Goal: Information Seeking & Learning: Find specific fact

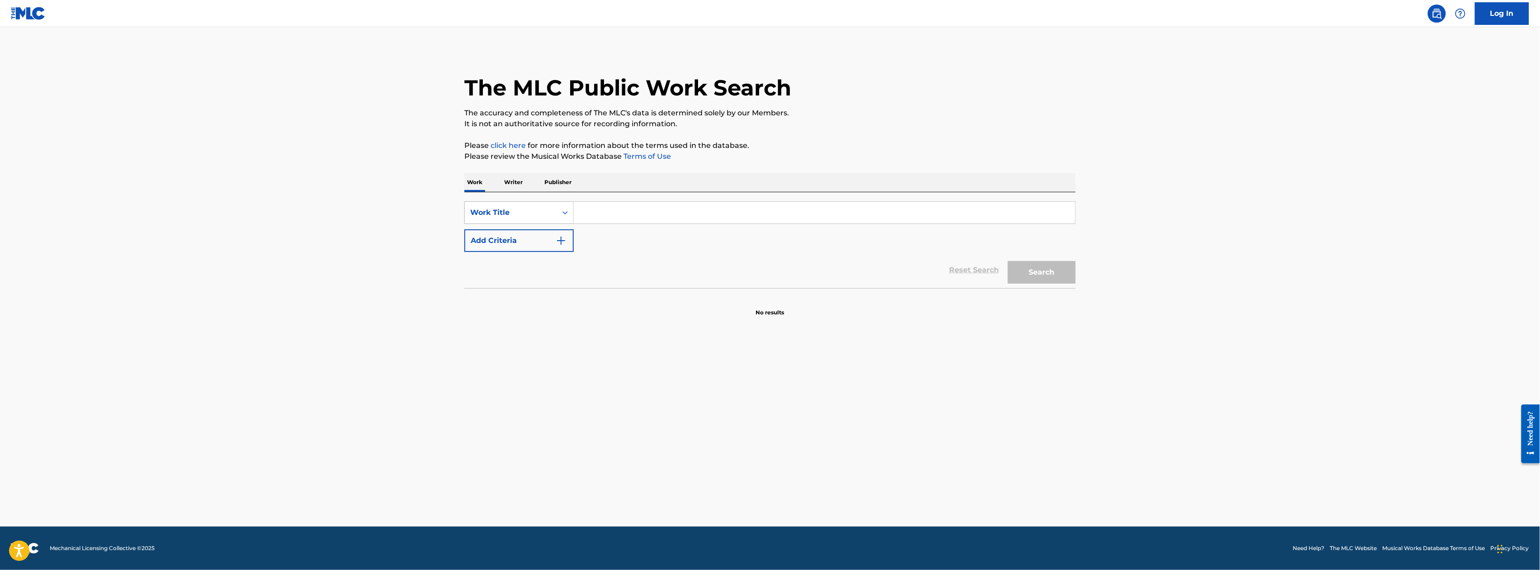
click at [549, 216] on div "Work Title" at bounding box center [510, 212] width 81 height 11
click at [527, 232] on div "Writer Name" at bounding box center [519, 235] width 109 height 23
click at [661, 205] on input "Search Form" at bounding box center [824, 213] width 501 height 22
type input "lobe [PERSON_NAME]"
click at [1008, 261] on button "Search" at bounding box center [1042, 272] width 68 height 23
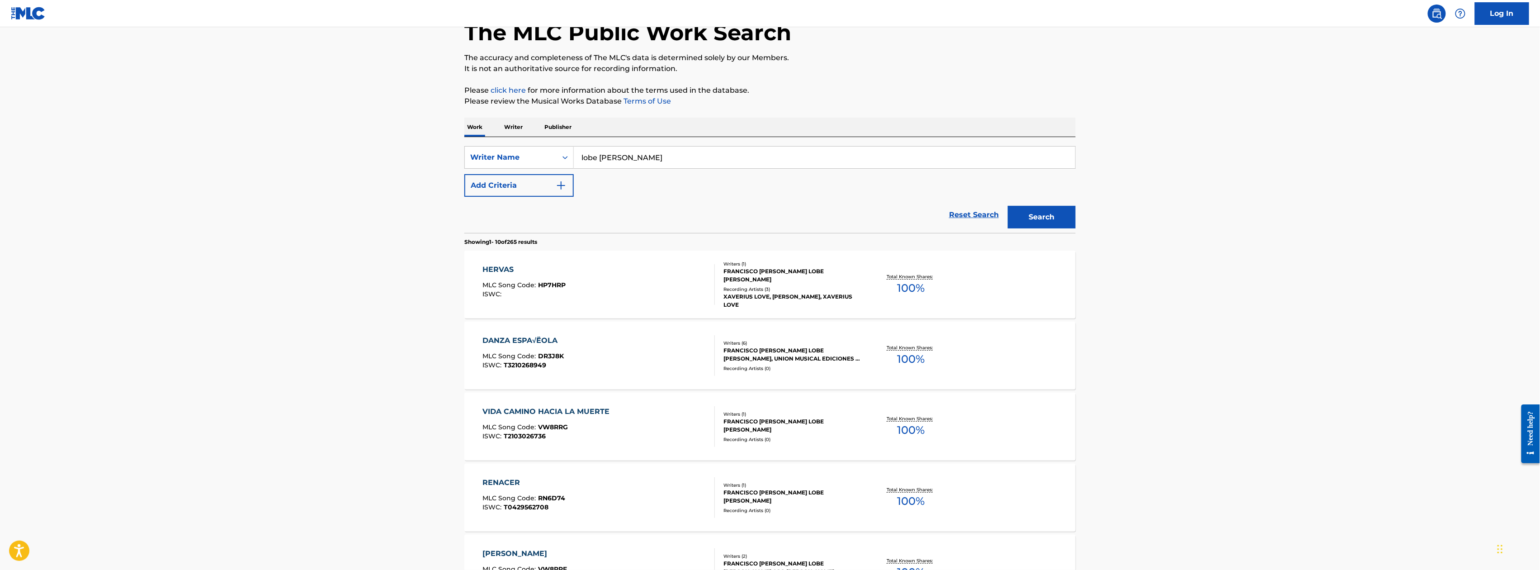
scroll to position [538, 0]
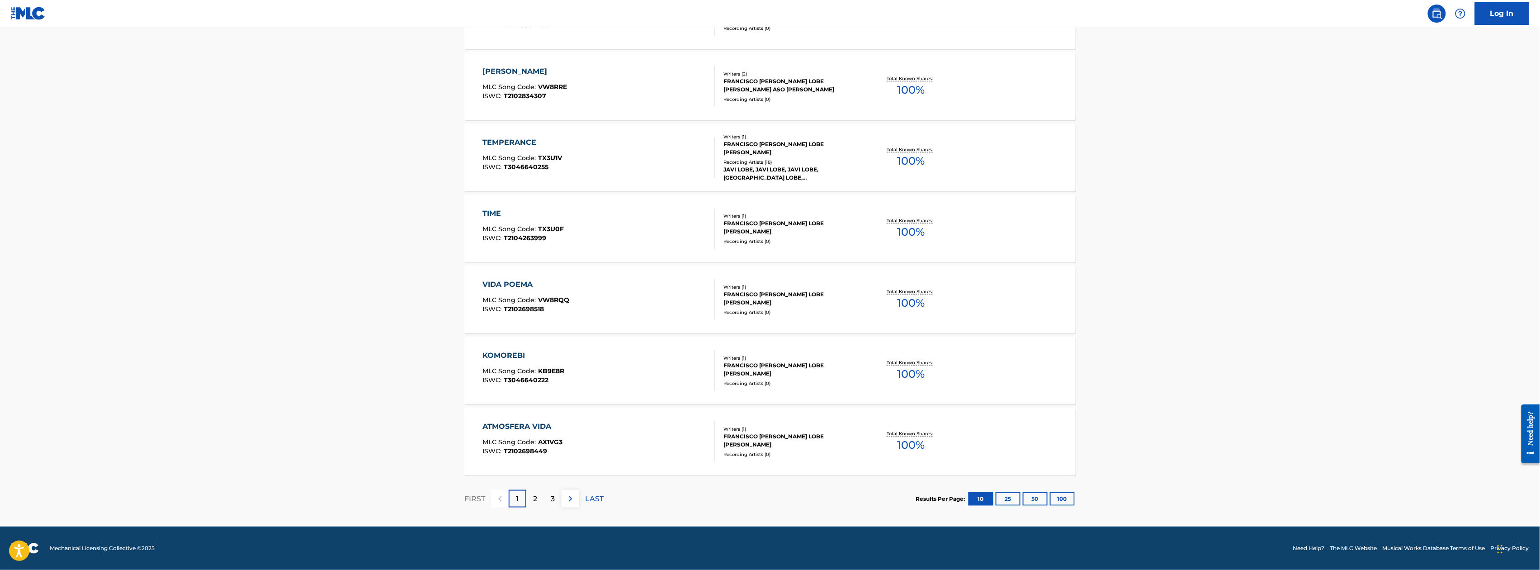
click at [1073, 498] on button "100" at bounding box center [1062, 499] width 25 height 14
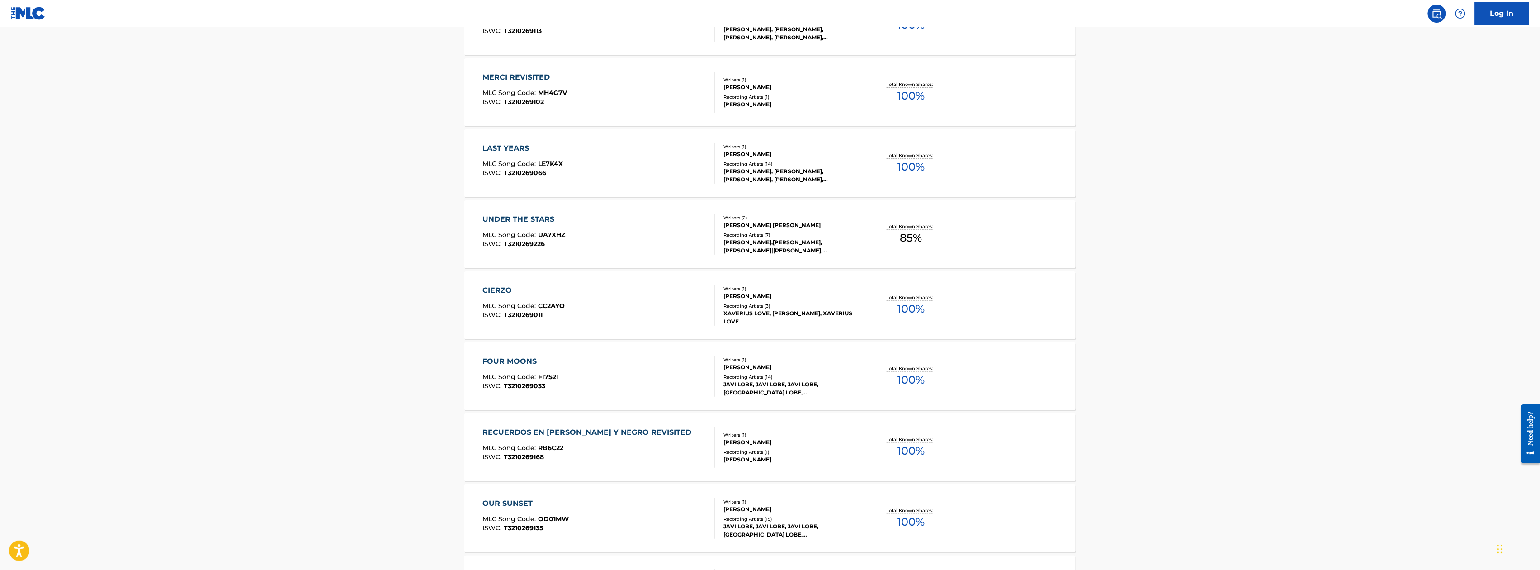
scroll to position [3798, 0]
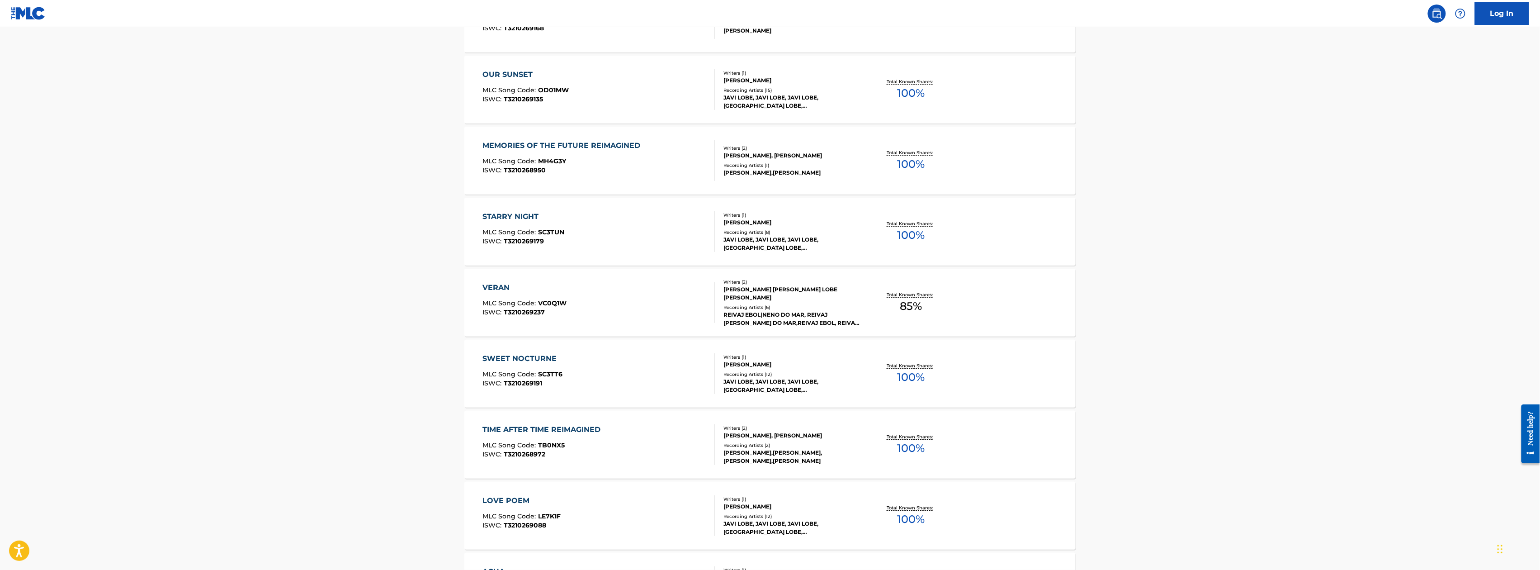
scroll to position [4153, 0]
click at [763, 216] on div "Writers ( 1 )" at bounding box center [792, 216] width 137 height 7
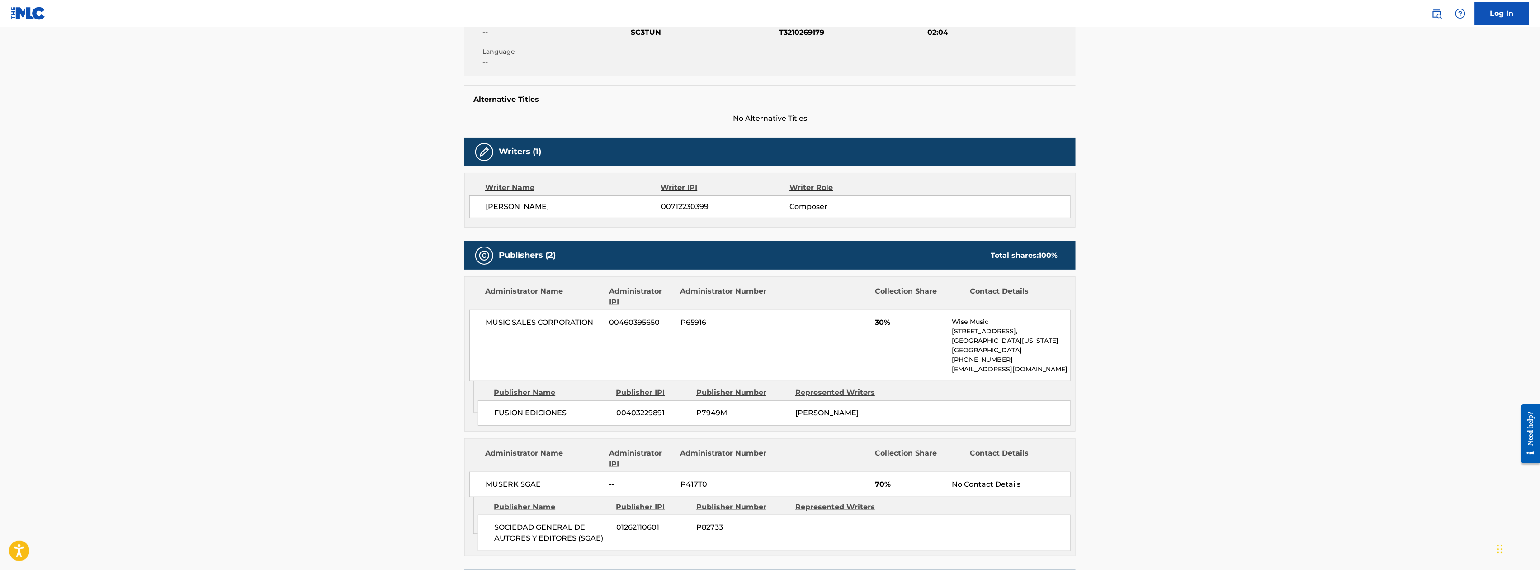
scroll to position [241, 0]
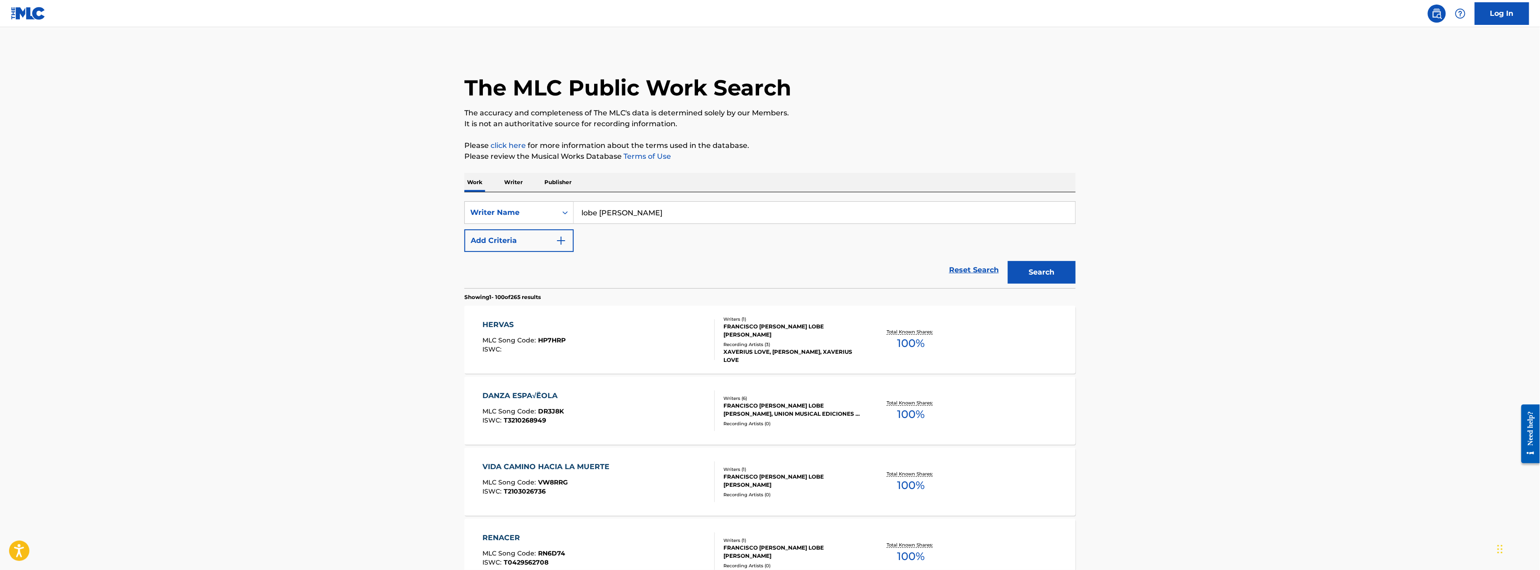
click at [677, 214] on input "lobe [PERSON_NAME]" at bounding box center [824, 213] width 501 height 22
type input "[PERSON_NAME]"
click at [1008, 261] on button "Search" at bounding box center [1042, 272] width 68 height 23
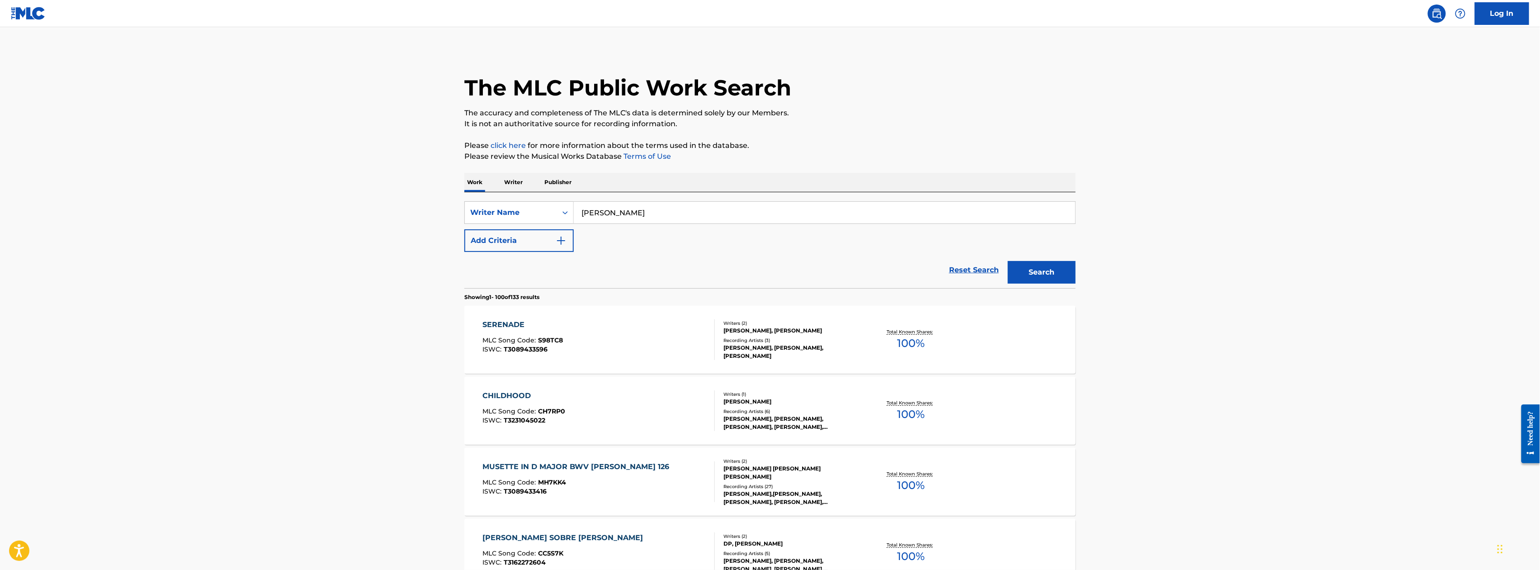
click at [668, 335] on div "SERENADE MLC Song Code : S98TC8 ISWC : T3089433596" at bounding box center [599, 339] width 232 height 41
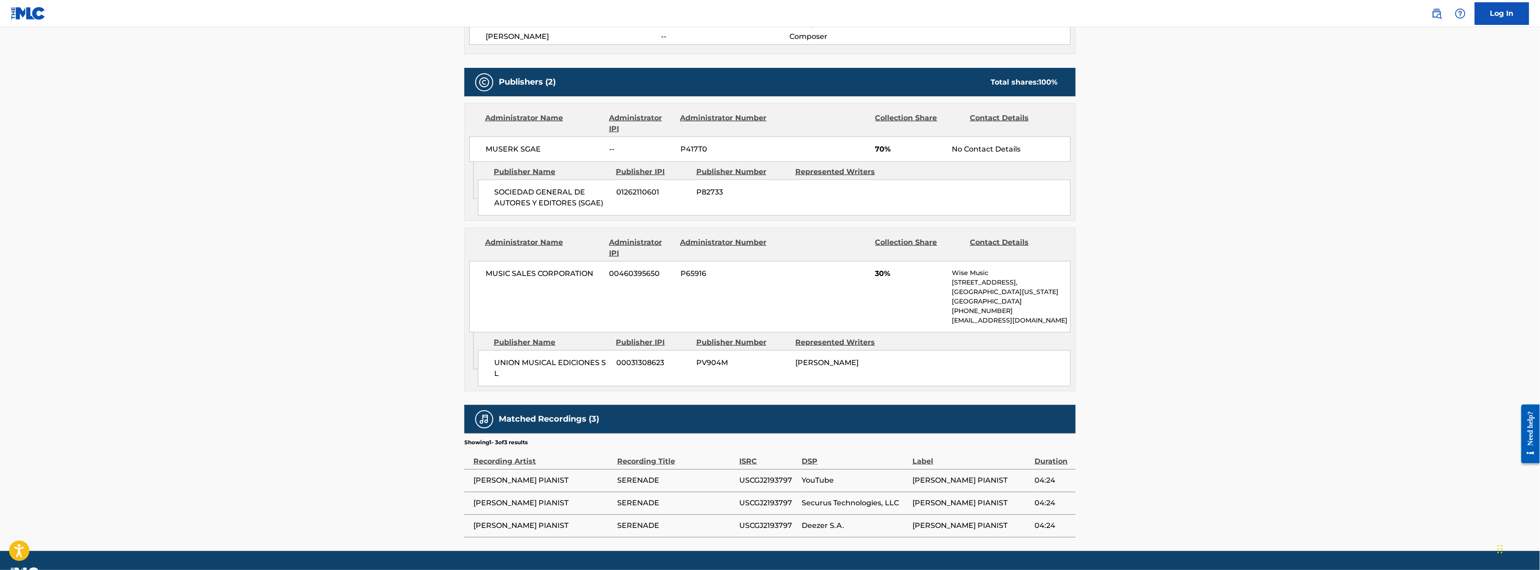
scroll to position [362, 0]
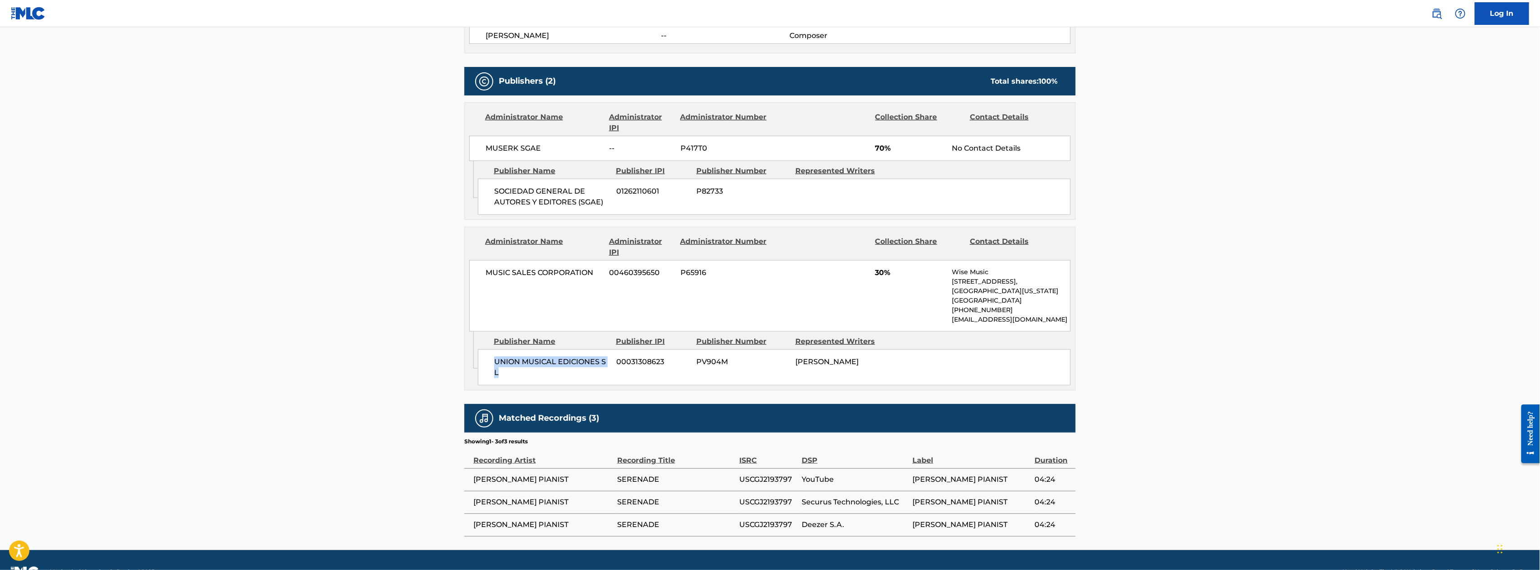
drag, startPoint x: 496, startPoint y: 364, endPoint x: 608, endPoint y: 370, distance: 111.9
click at [608, 370] on span "UNION MUSICAL EDICIONES S L" at bounding box center [551, 367] width 115 height 22
copy span "UNION MUSICAL EDICIONES S L"
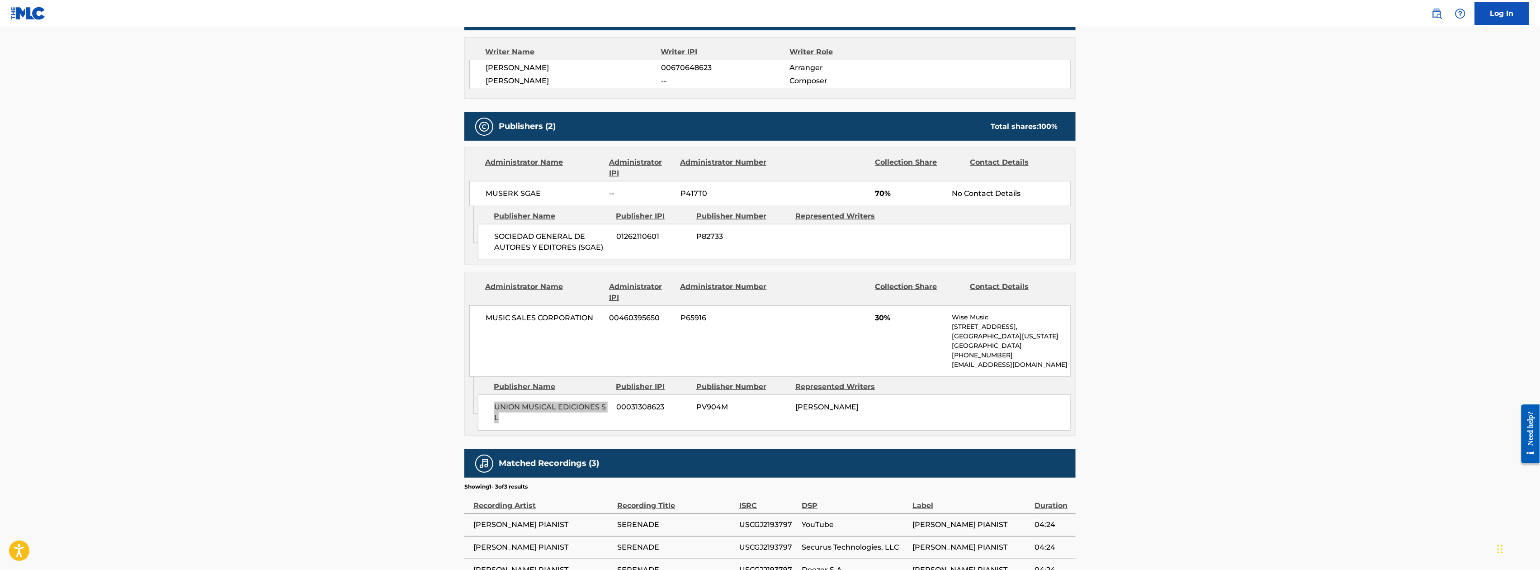
scroll to position [241, 0]
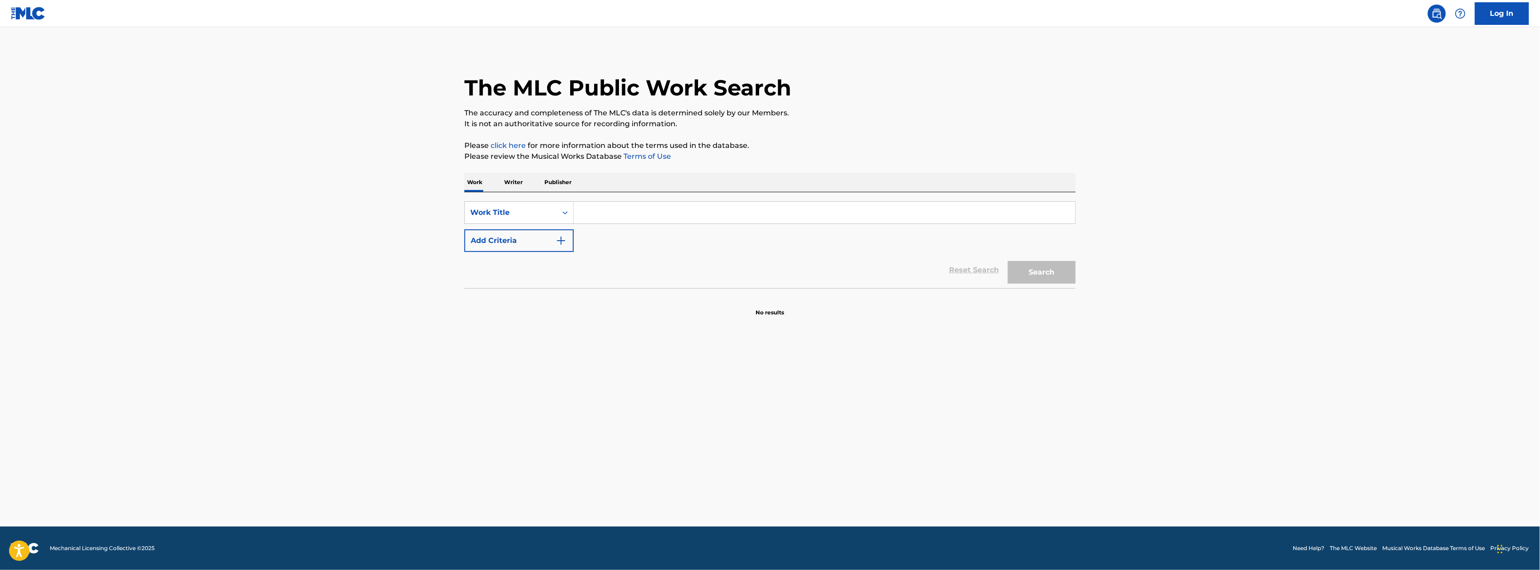
click at [720, 216] on input "Search Form" at bounding box center [824, 213] width 501 height 22
click at [552, 201] on div "SearchWithCriteriaabebf506-209b-4e72-9ad6-6fba96c7bb41 Work Title Add Criteria …" at bounding box center [769, 240] width 611 height 96
click at [547, 208] on div "Work Title" at bounding box center [510, 212] width 81 height 11
click at [515, 185] on p "Writer" at bounding box center [513, 182] width 24 height 19
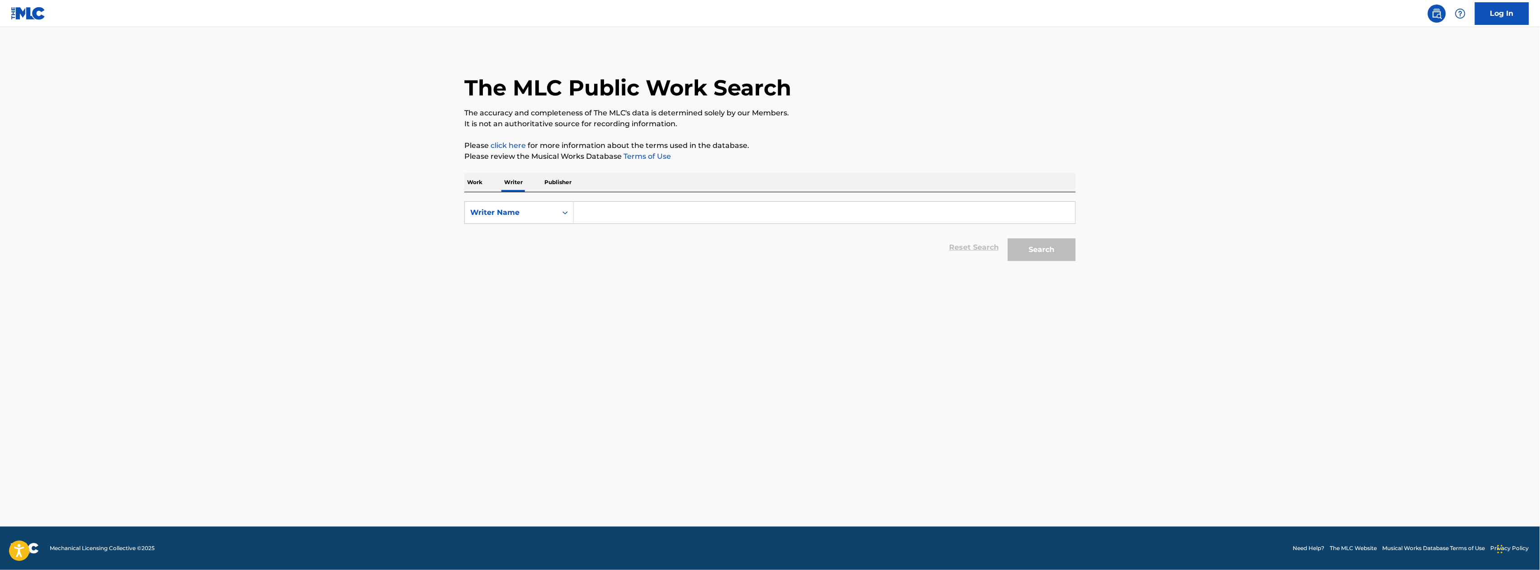
click at [616, 207] on input "Search Form" at bounding box center [824, 213] width 501 height 22
type input "lobe"
type input "[PERSON_NAME]"
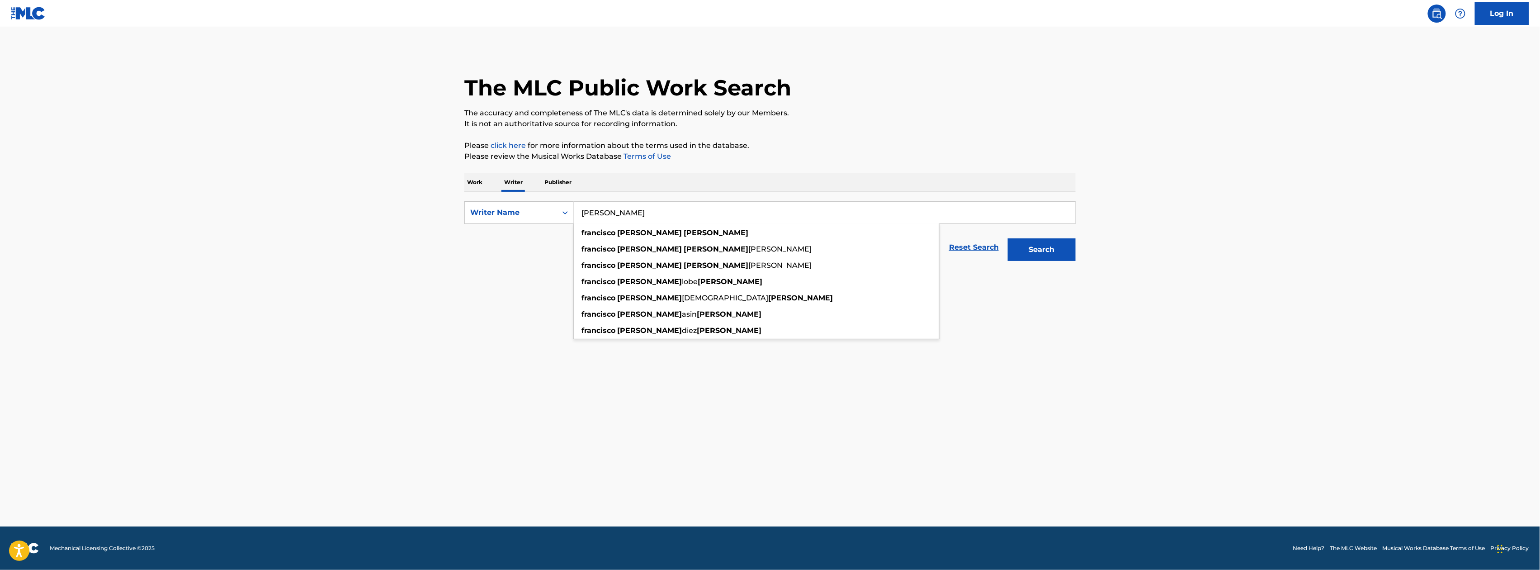
type input "[PERSON_NAME]"
click at [1008, 238] on button "Search" at bounding box center [1042, 249] width 68 height 23
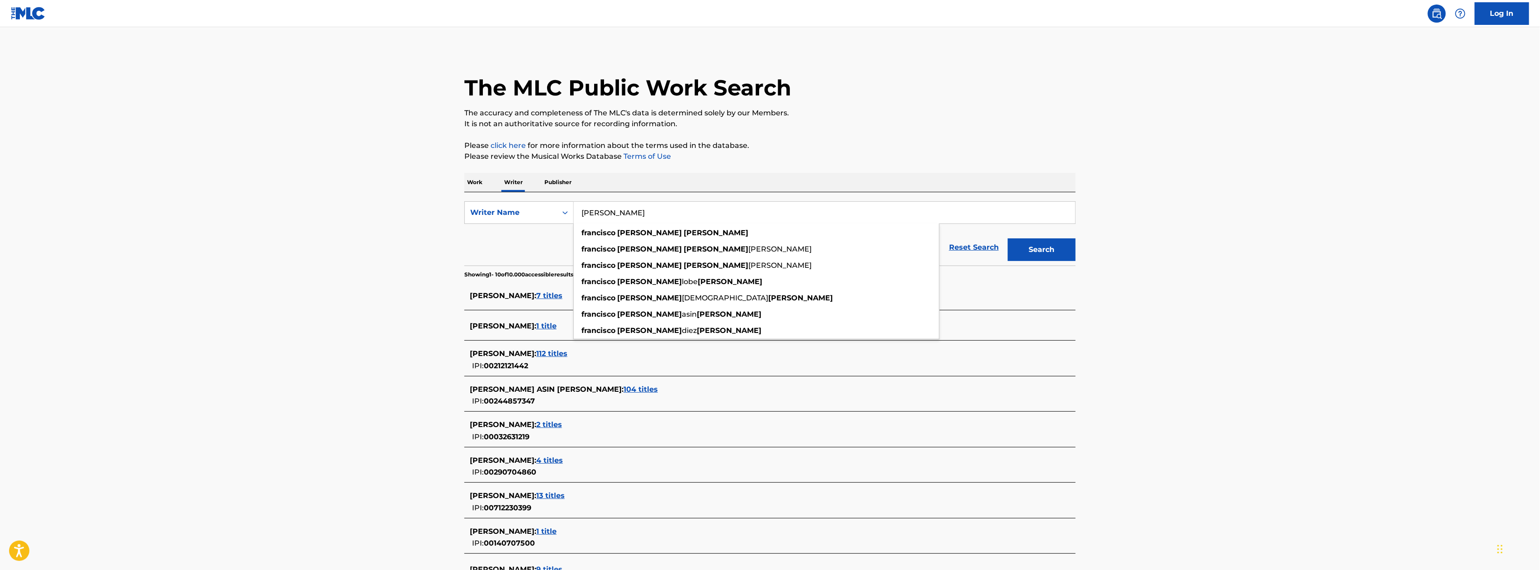
click at [385, 315] on main "The MLC Public Work Search The accuracy and completeness of The MLC's data is d…" at bounding box center [770, 346] width 1540 height 638
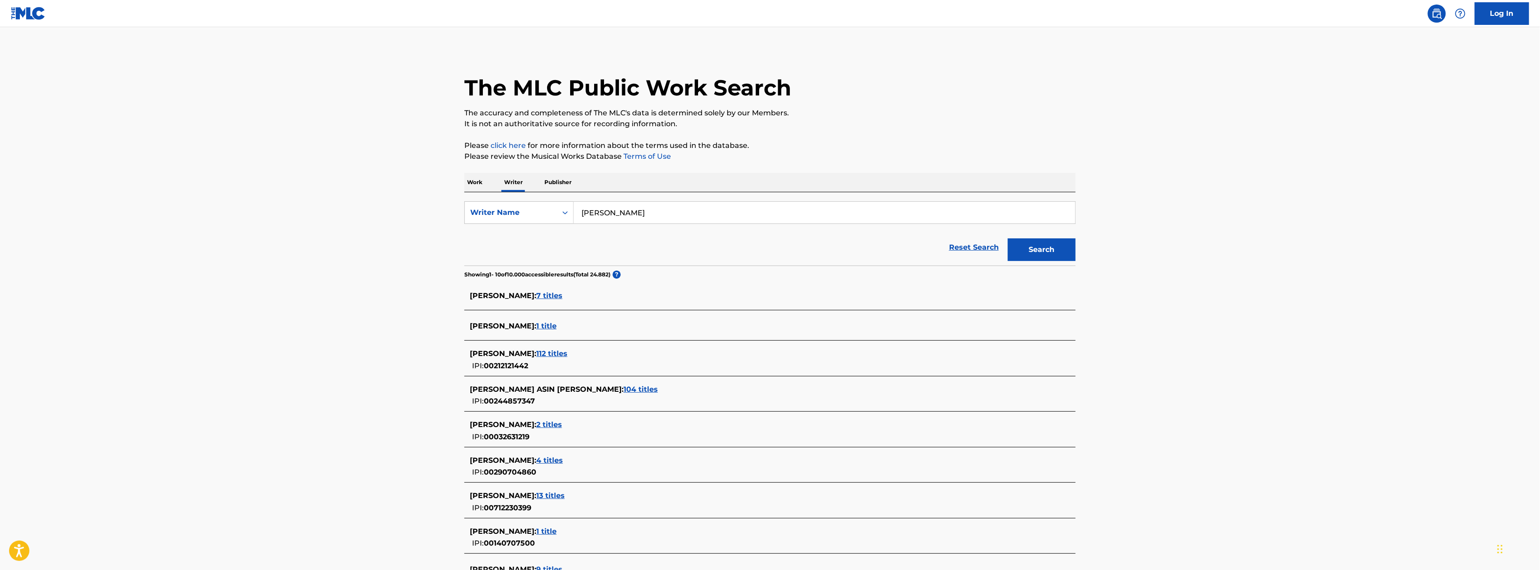
click at [536, 497] on span "[PERSON_NAME] :" at bounding box center [503, 495] width 66 height 9
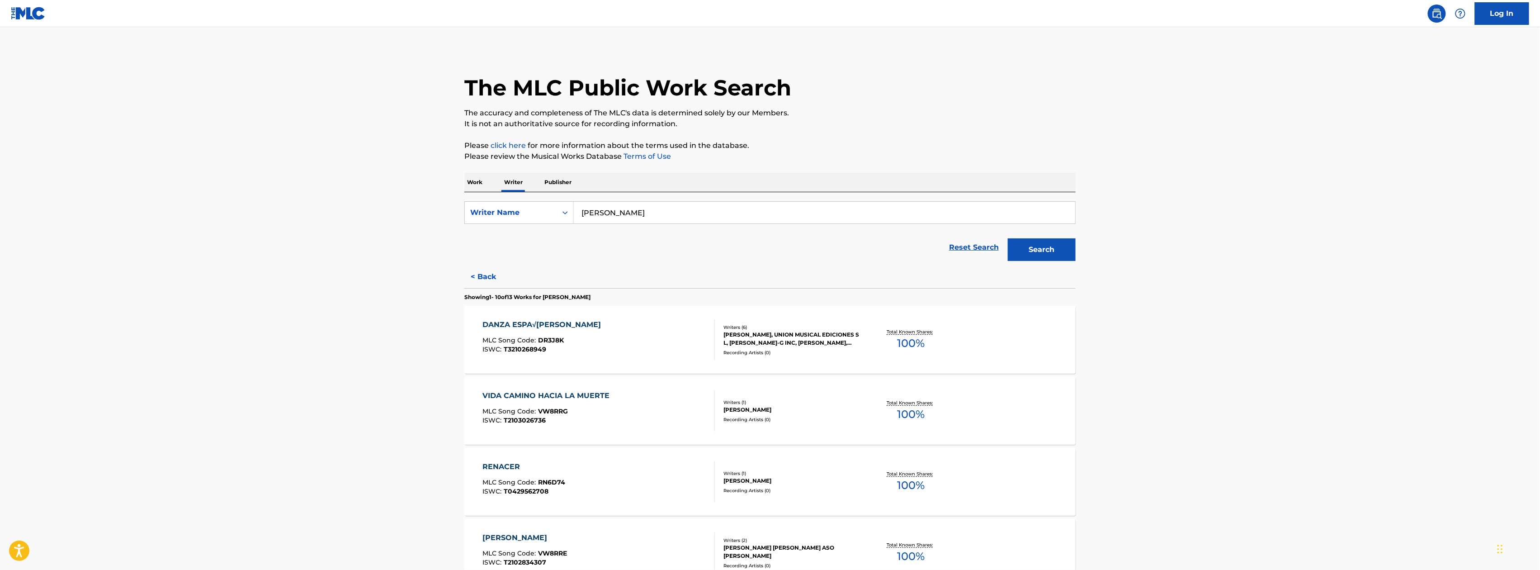
click at [845, 336] on div "[PERSON_NAME], UNION MUSICAL EDICIONES S L, [PERSON_NAME]-G INC, [PERSON_NAME],…" at bounding box center [792, 339] width 137 height 16
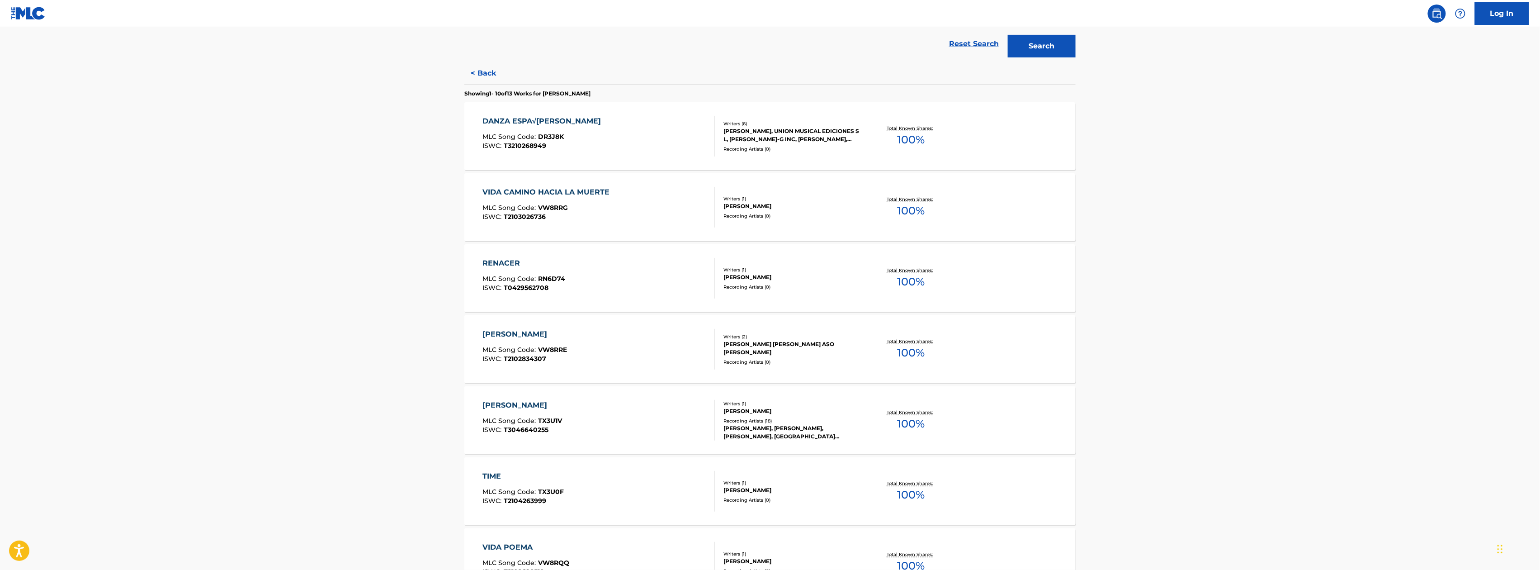
scroll to position [422, 0]
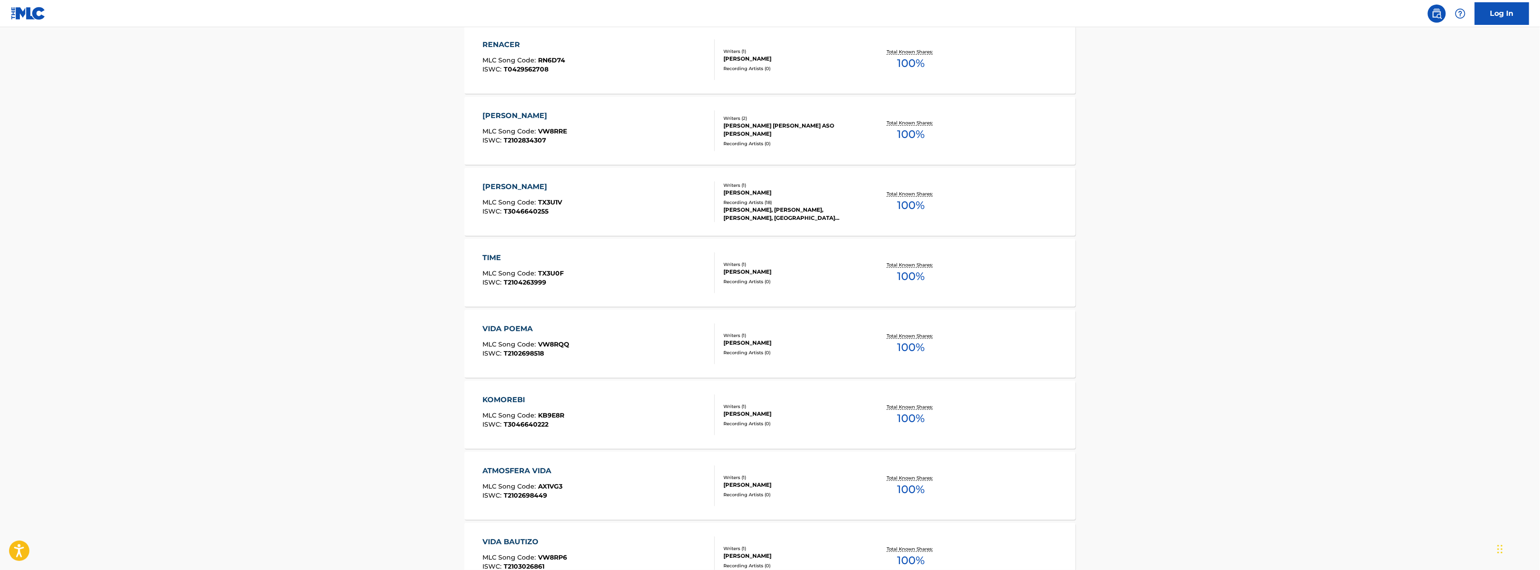
click at [530, 327] on div "VIDA POEMA" at bounding box center [526, 328] width 87 height 11
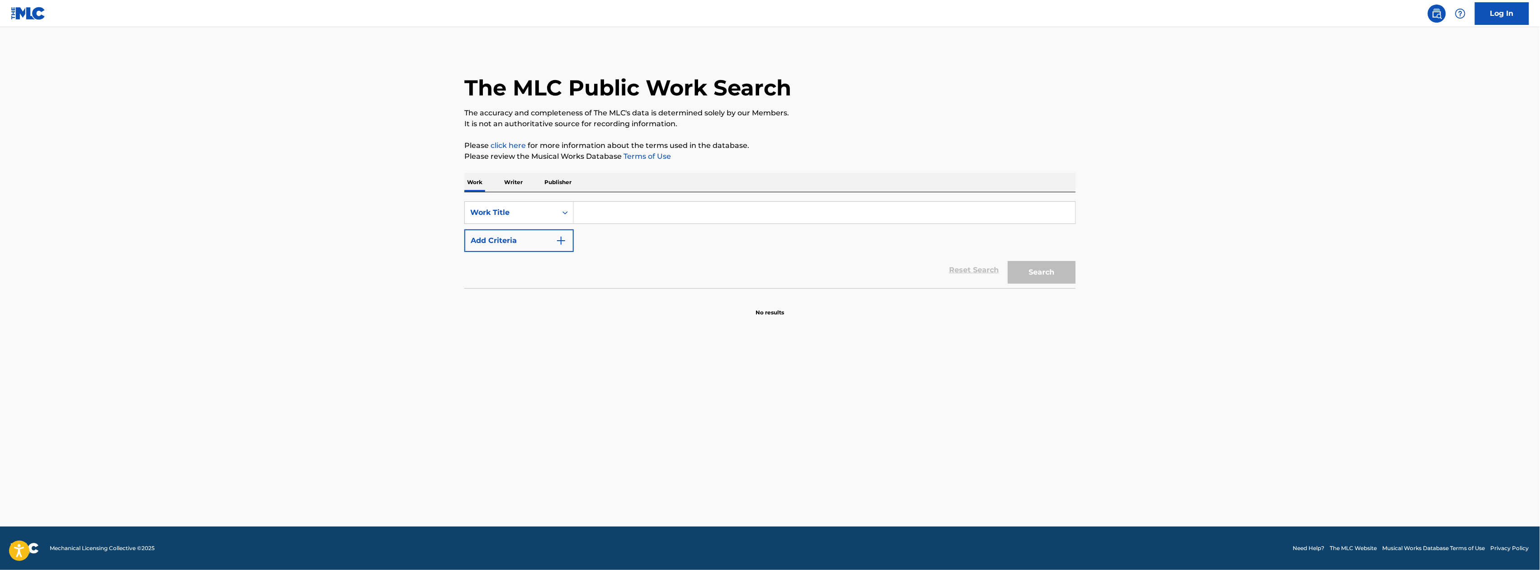
click at [619, 210] on input "Search Form" at bounding box center [824, 213] width 501 height 22
click at [517, 185] on p "Writer" at bounding box center [513, 182] width 24 height 19
click at [659, 221] on input "Search Form" at bounding box center [824, 213] width 501 height 22
click at [1008, 238] on button "Search" at bounding box center [1042, 249] width 68 height 23
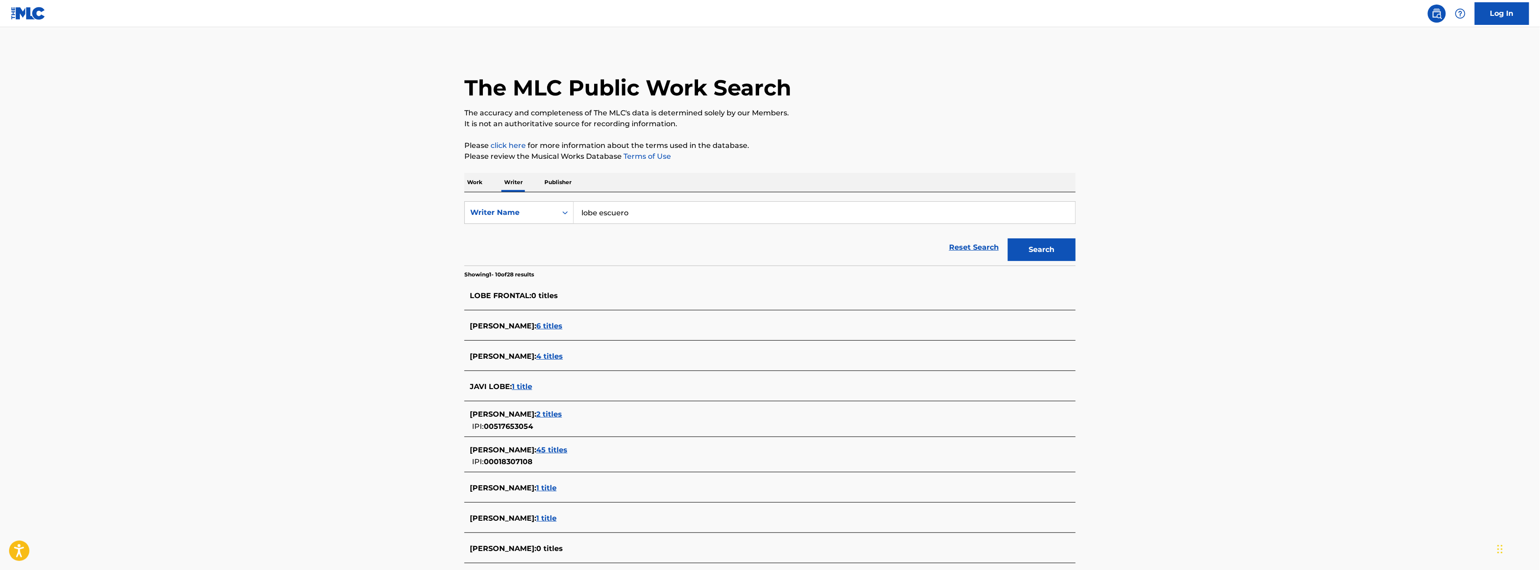
click at [614, 206] on input "lobe escuero" at bounding box center [824, 213] width 501 height 22
type input "lobe escudero"
click at [1008, 238] on button "Search" at bounding box center [1042, 249] width 68 height 23
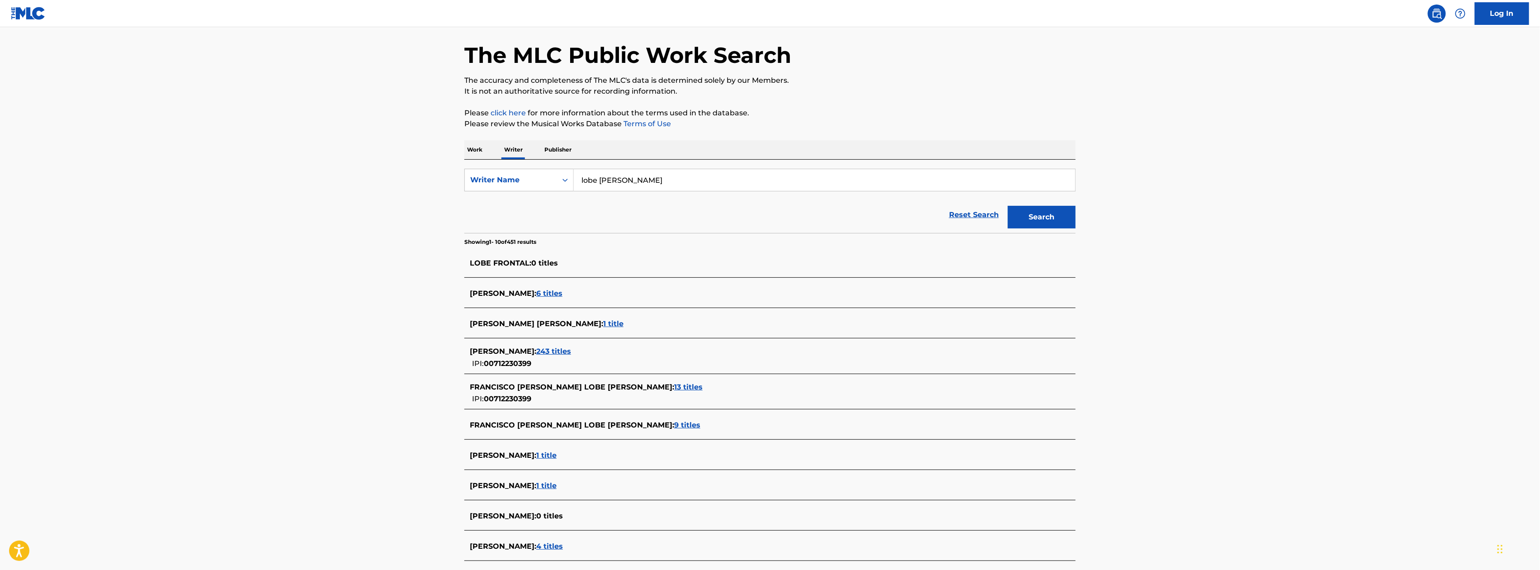
scroll to position [60, 0]
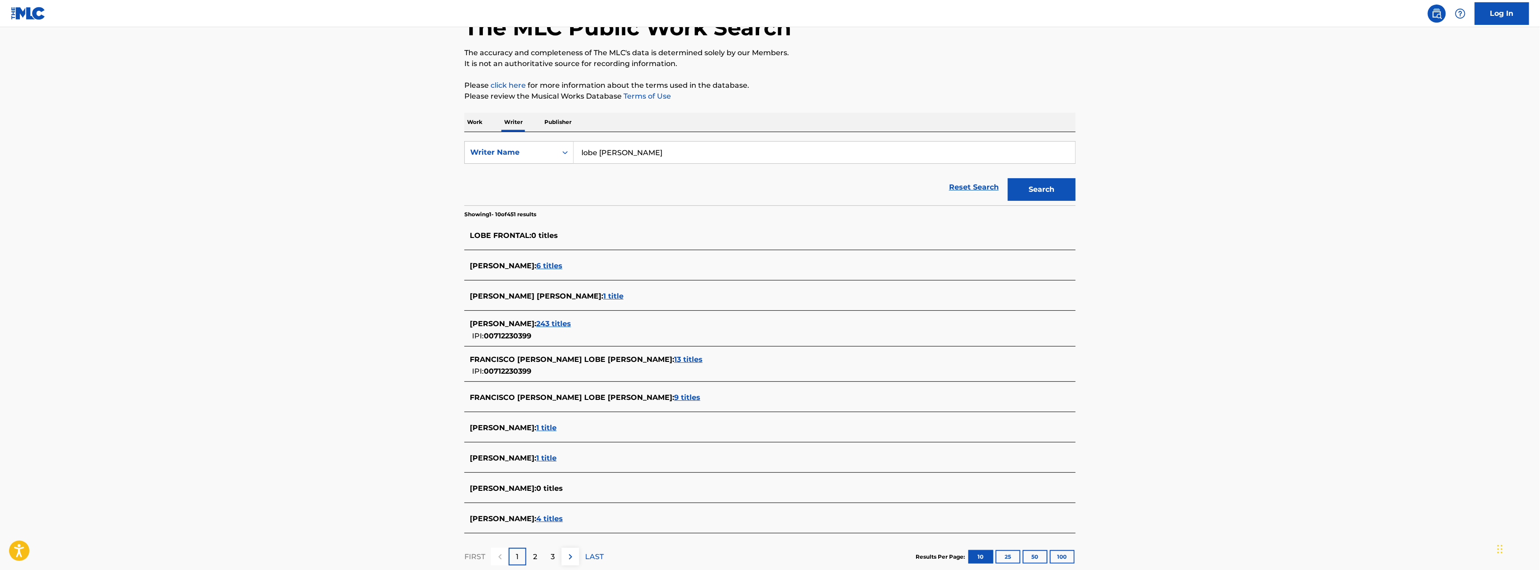
click at [571, 320] on span "243 titles" at bounding box center [553, 323] width 35 height 9
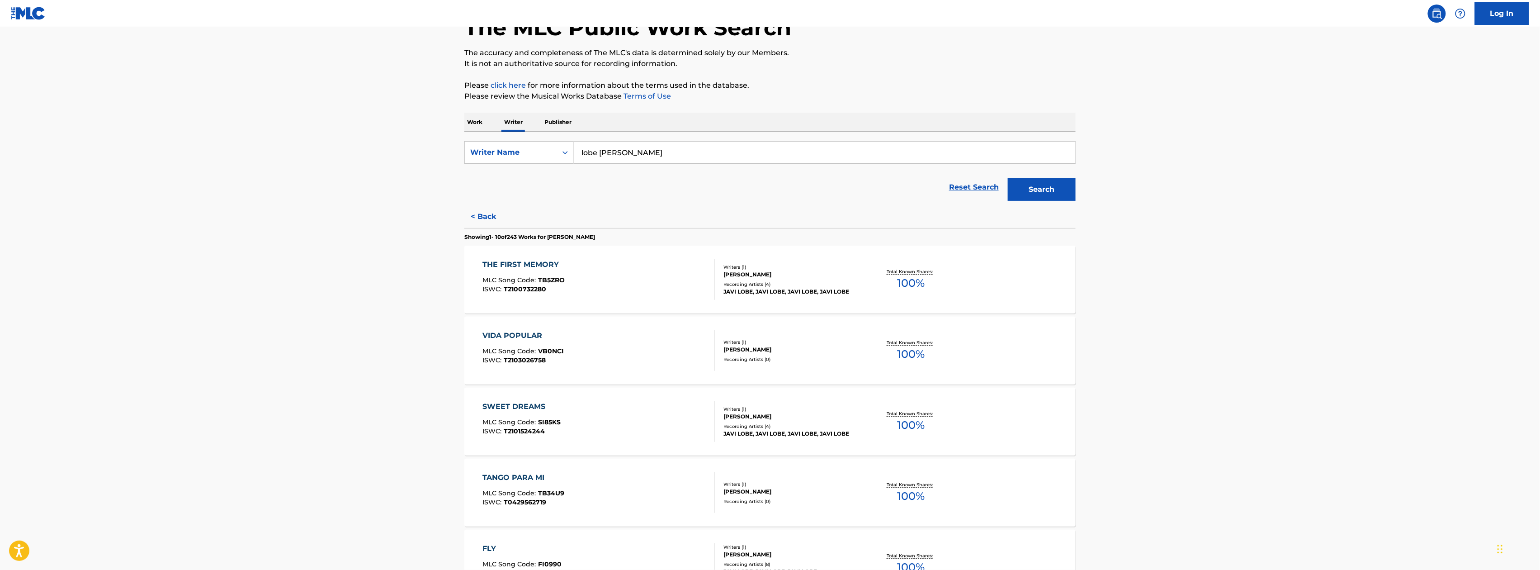
click at [925, 275] on div "Total Known Shares: 100 %" at bounding box center [911, 280] width 102 height 28
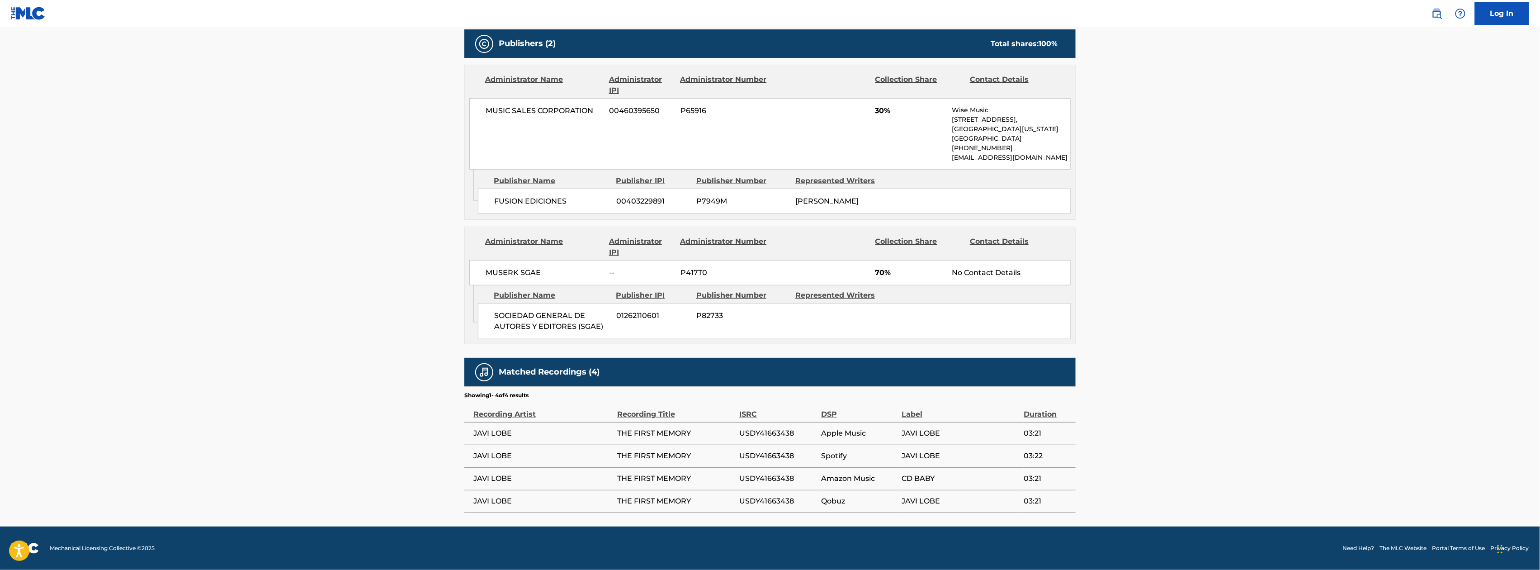
scroll to position [403, 0]
